Goal: Transaction & Acquisition: Purchase product/service

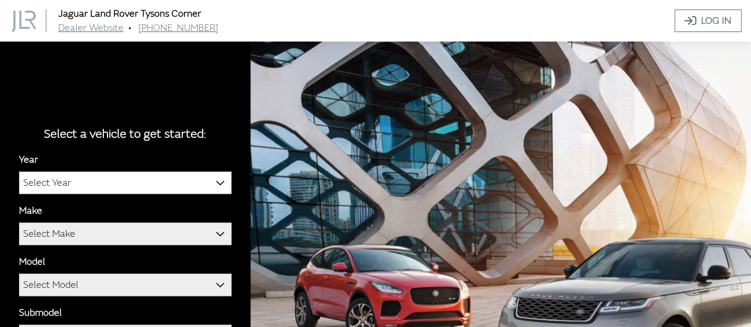
click at [226, 180] on span at bounding box center [221, 182] width 20 height 20
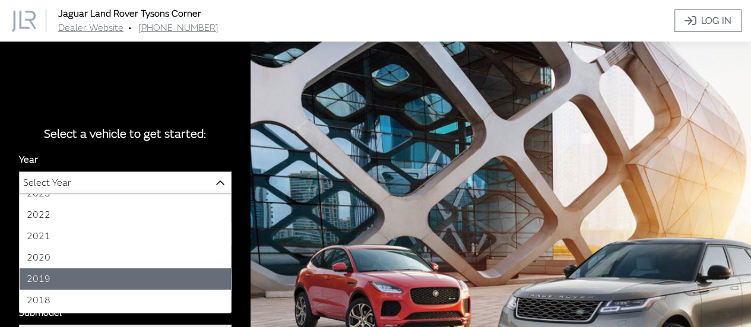
scroll to position [116, 0]
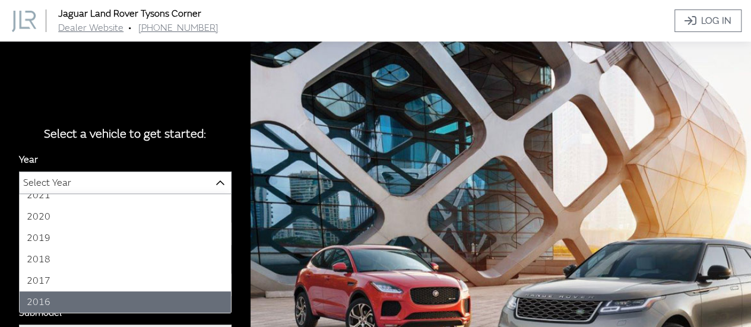
select select "34"
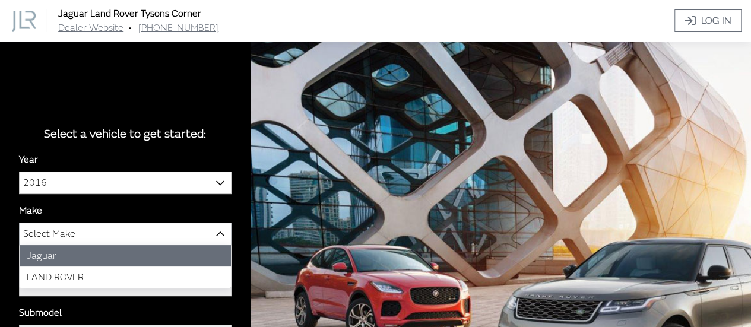
click at [166, 238] on span "Select Make" at bounding box center [125, 233] width 211 height 21
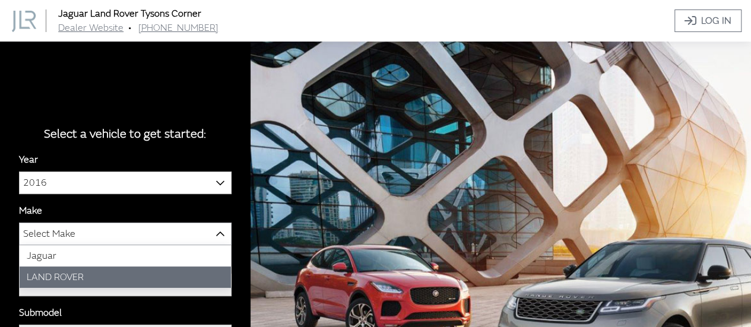
select select "39"
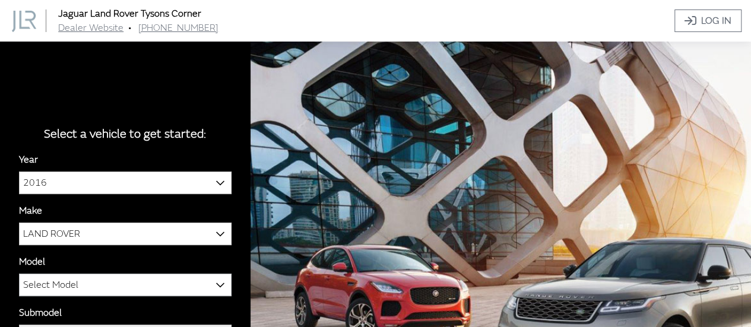
click at [150, 287] on span "Select Model" at bounding box center [125, 284] width 211 height 21
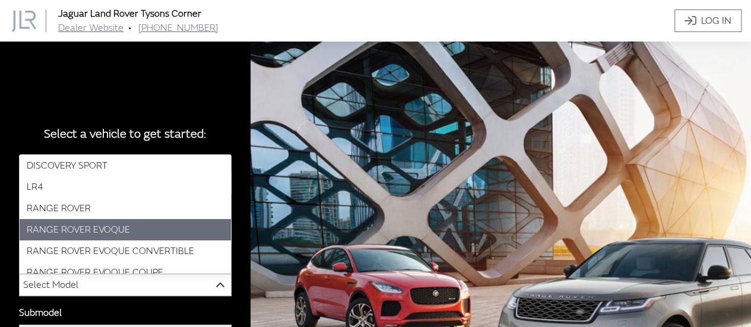
select select "846"
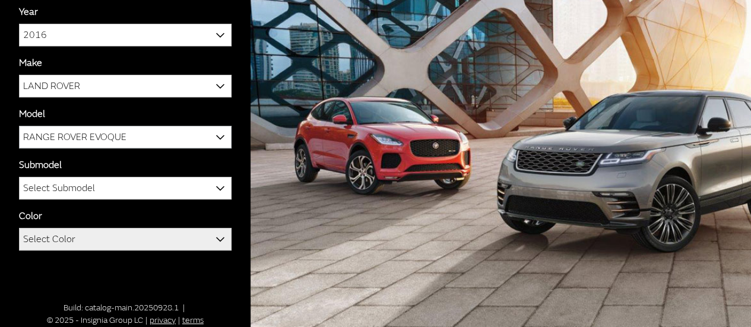
scroll to position [150, 0]
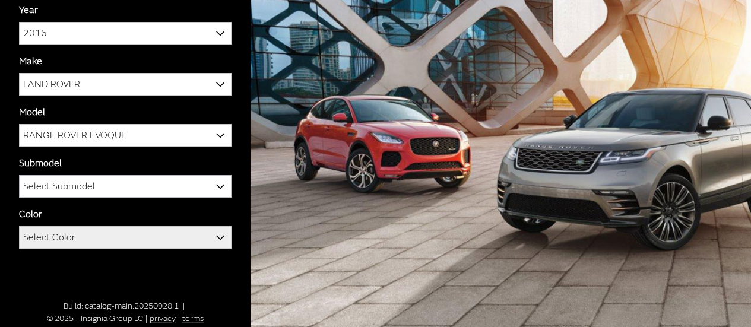
click at [216, 180] on b at bounding box center [216, 180] width 0 height 0
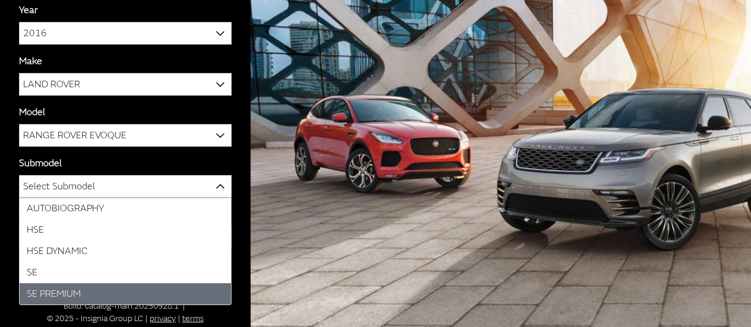
click at [180, 307] on span "Branch: main Build: catalog-main.20250928.1" at bounding box center [121, 306] width 117 height 10
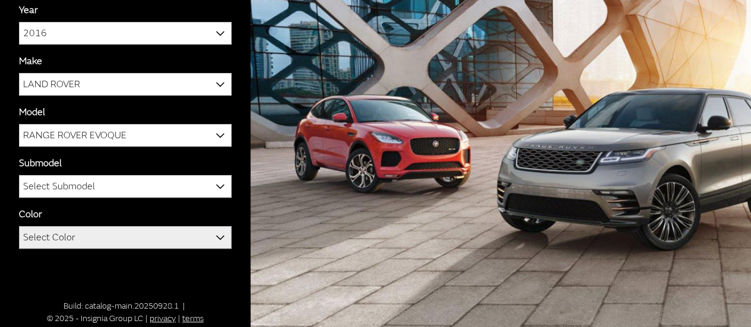
click at [212, 245] on span at bounding box center [221, 237] width 20 height 20
click at [216, 231] on b at bounding box center [216, 231] width 0 height 0
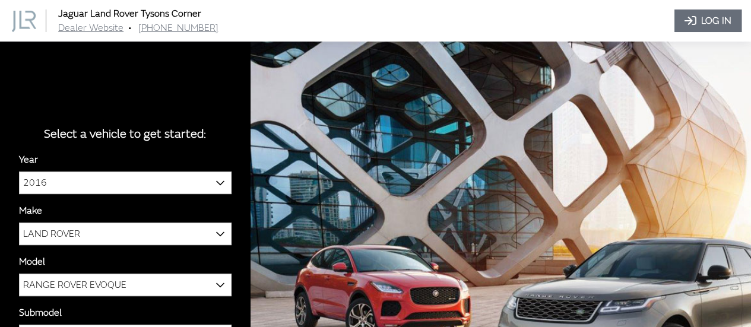
click at [710, 17] on span "Log In" at bounding box center [716, 21] width 30 height 14
